Goal: Information Seeking & Learning: Find specific fact

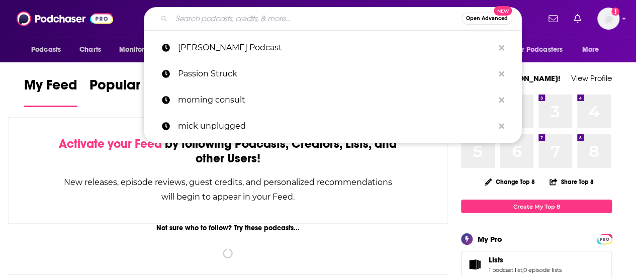
click at [221, 23] on input "Search podcasts, credits, & more..." at bounding box center [316, 19] width 290 height 16
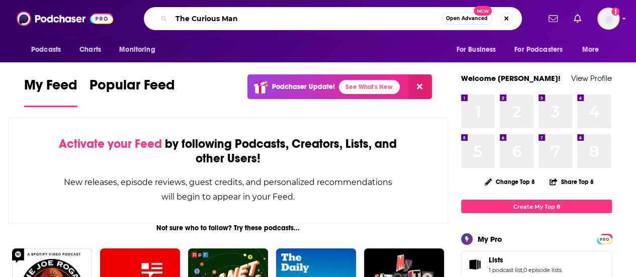
type input "The Curious Man"
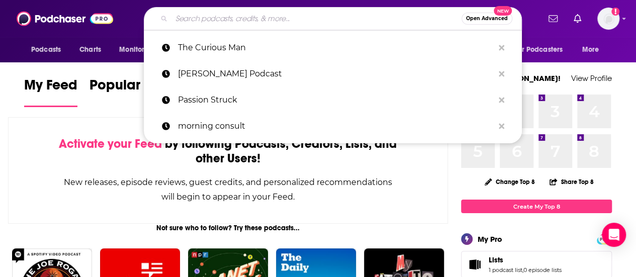
click at [203, 19] on input "Search podcasts, credits, & more..." at bounding box center [316, 19] width 290 height 16
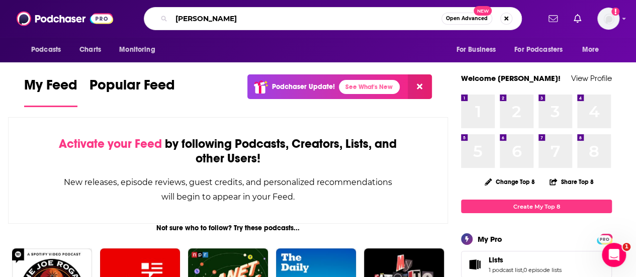
type input "[PERSON_NAME]"
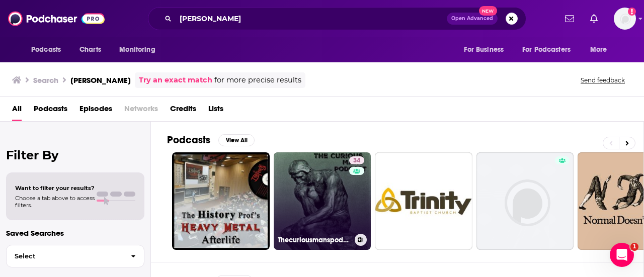
click at [325, 196] on link "34 Thecuriousmanspodcast" at bounding box center [323, 201] width 98 height 98
